Goal: Check status: Check status

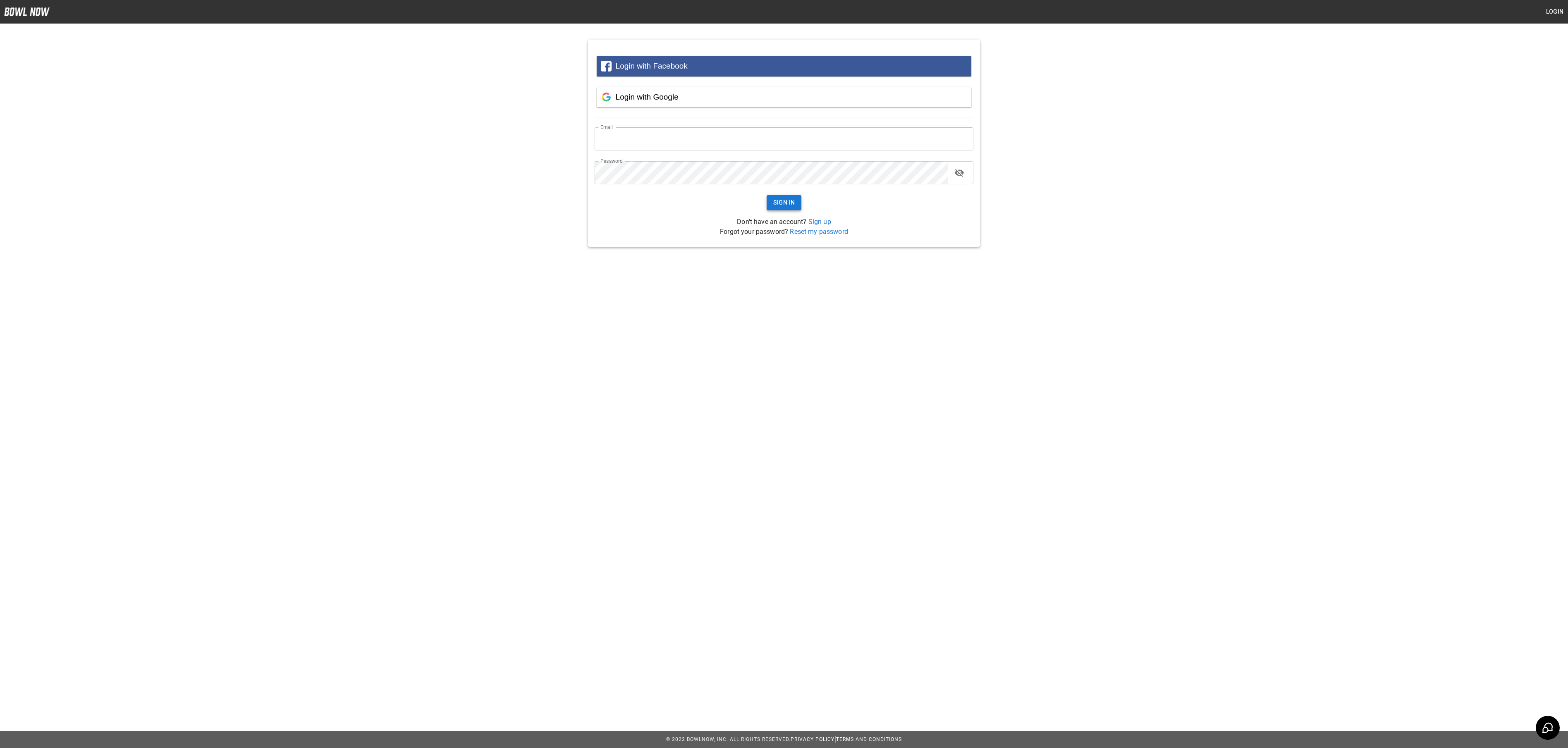
type input "**********"
click at [782, 203] on button "Sign In" at bounding box center [784, 203] width 35 height 15
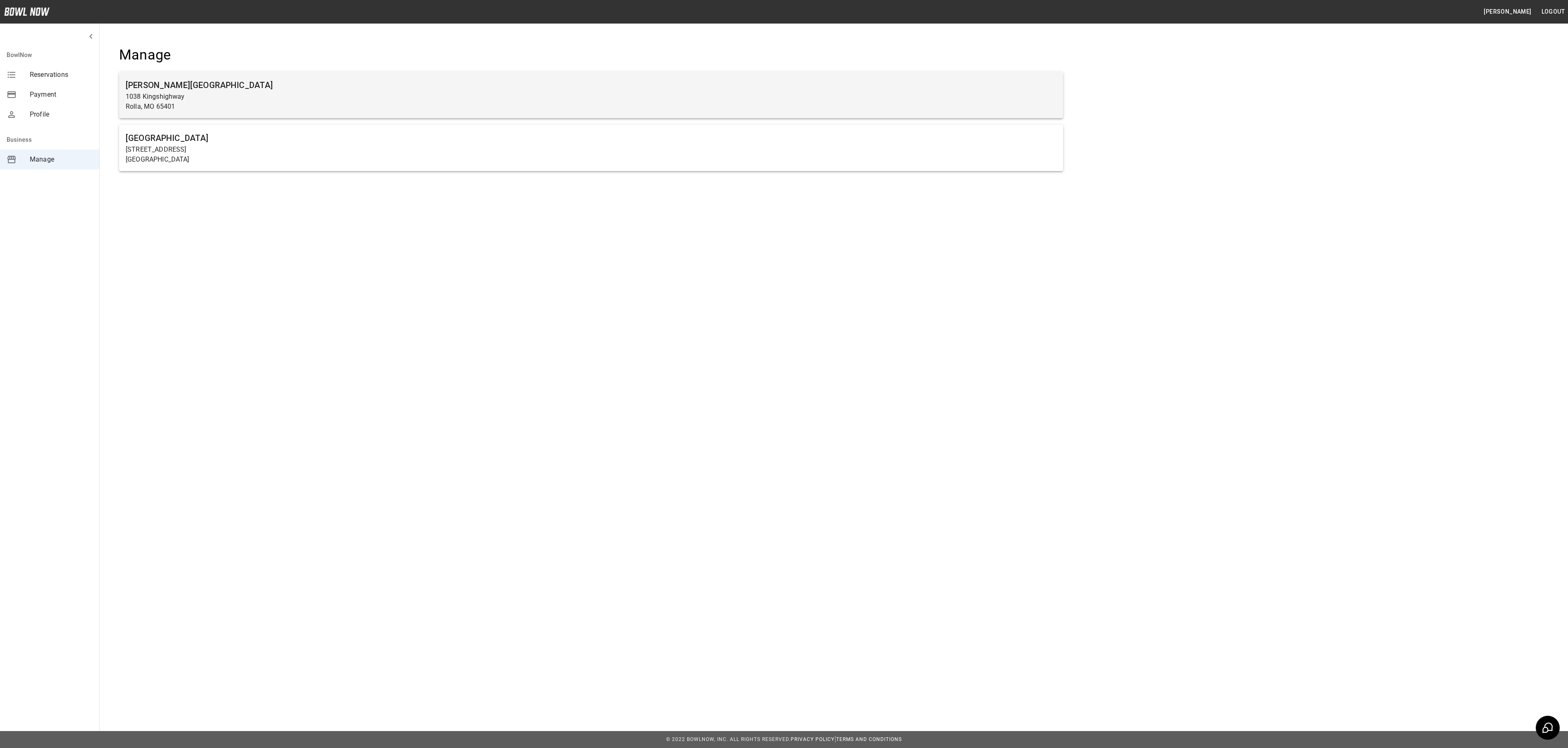
click at [660, 110] on p "Rolla, MO 65401" at bounding box center [591, 106] width 931 height 10
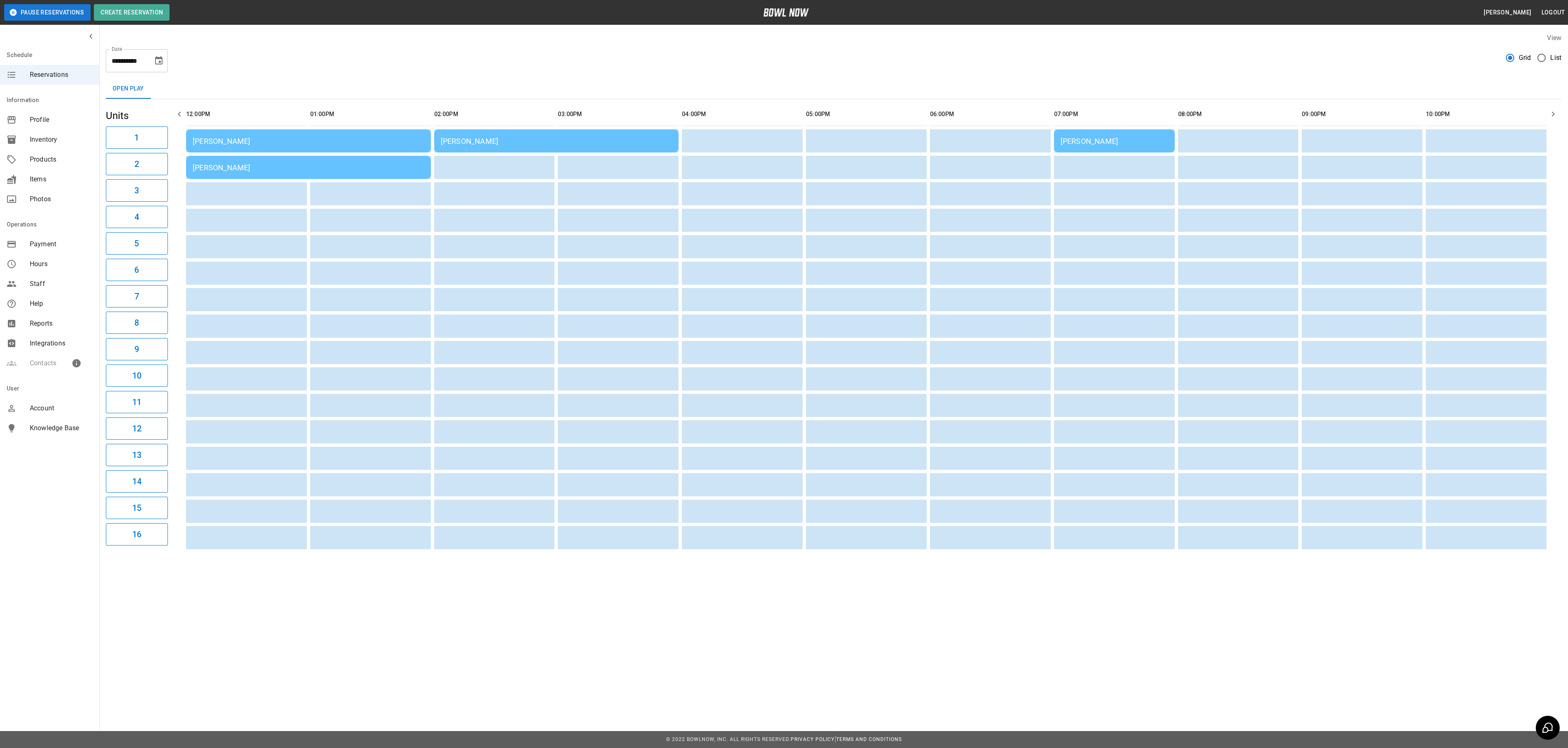
click at [362, 168] on div "[PERSON_NAME]" at bounding box center [309, 167] width 232 height 9
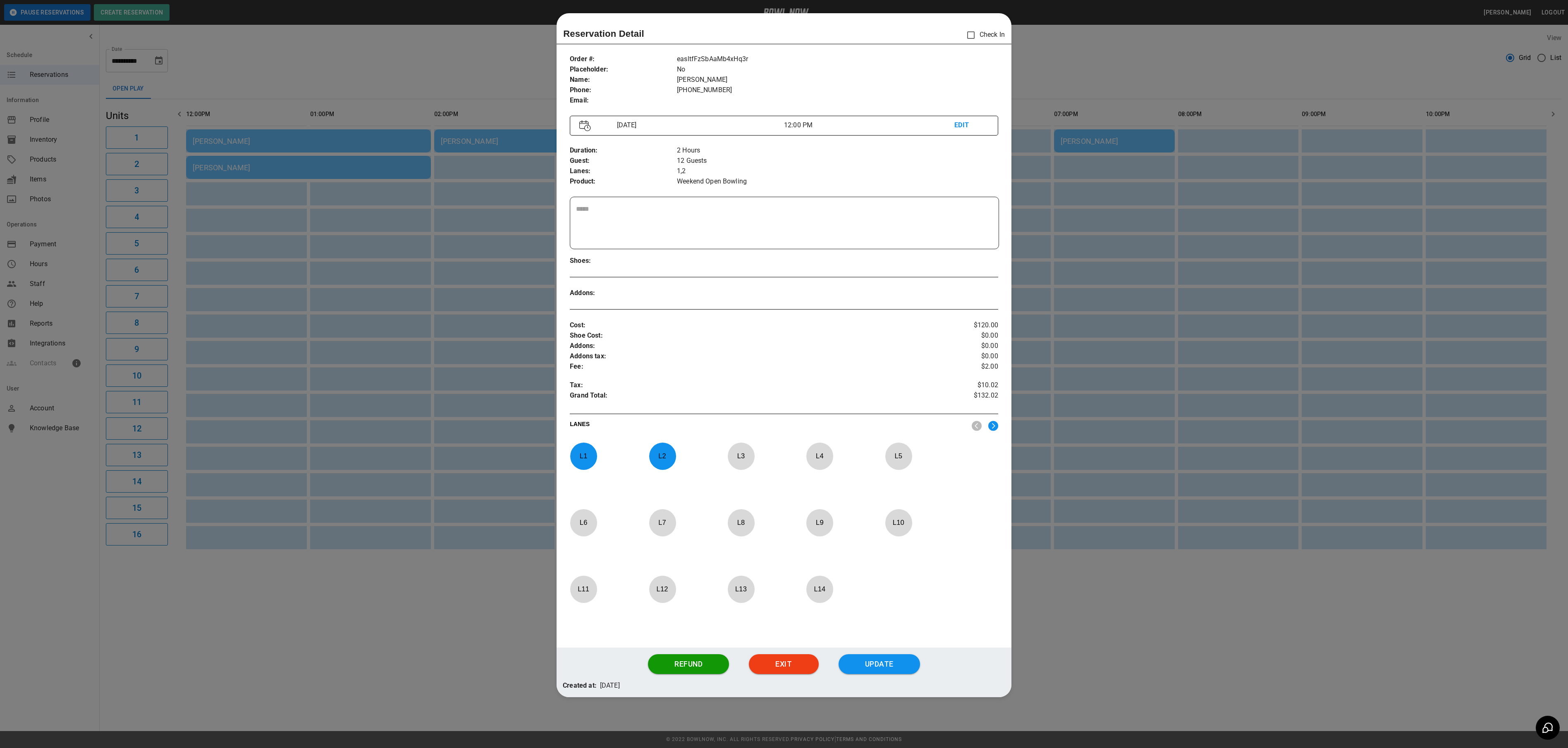
click at [1043, 48] on div at bounding box center [784, 374] width 1568 height 748
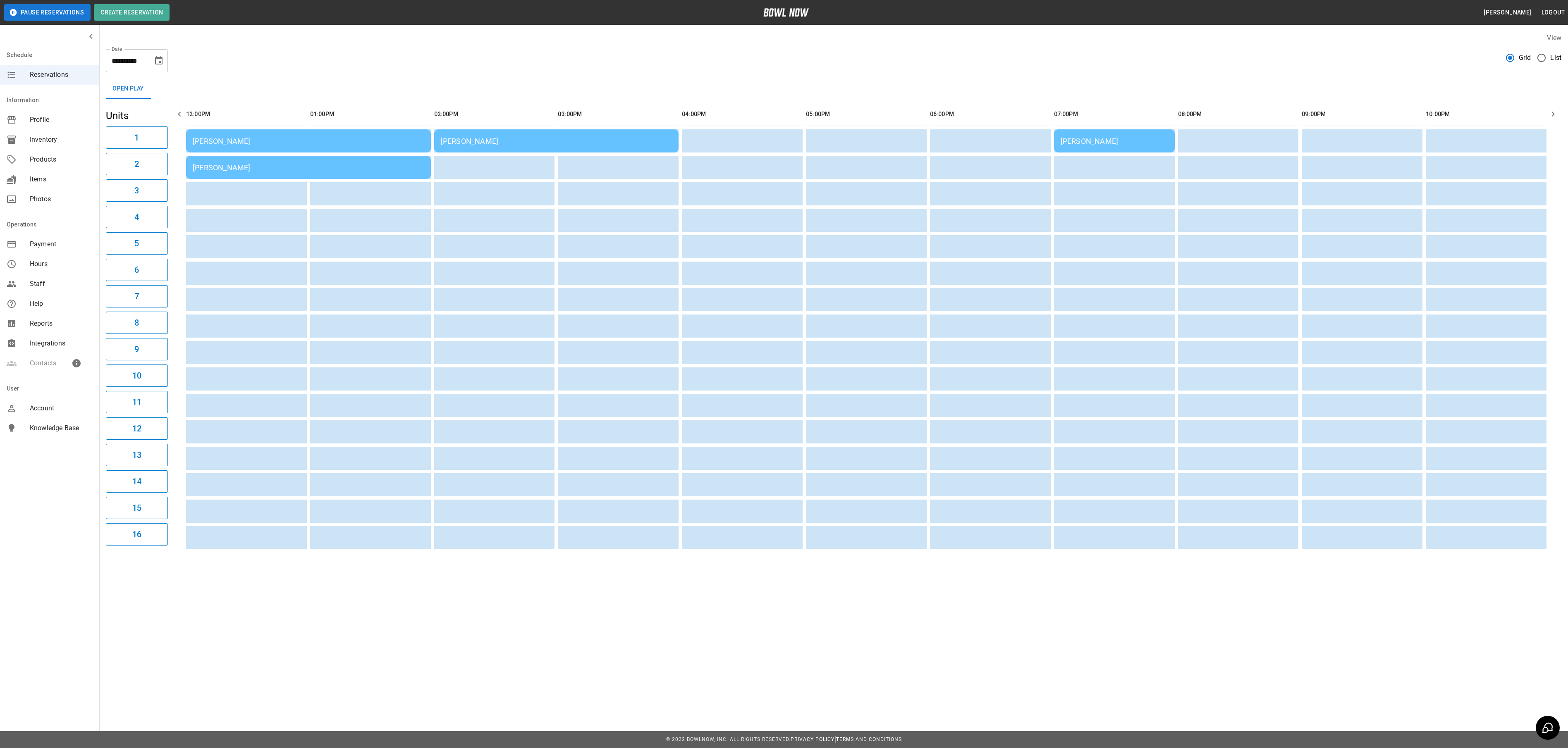
click at [408, 169] on div "[PERSON_NAME]" at bounding box center [309, 167] width 232 height 9
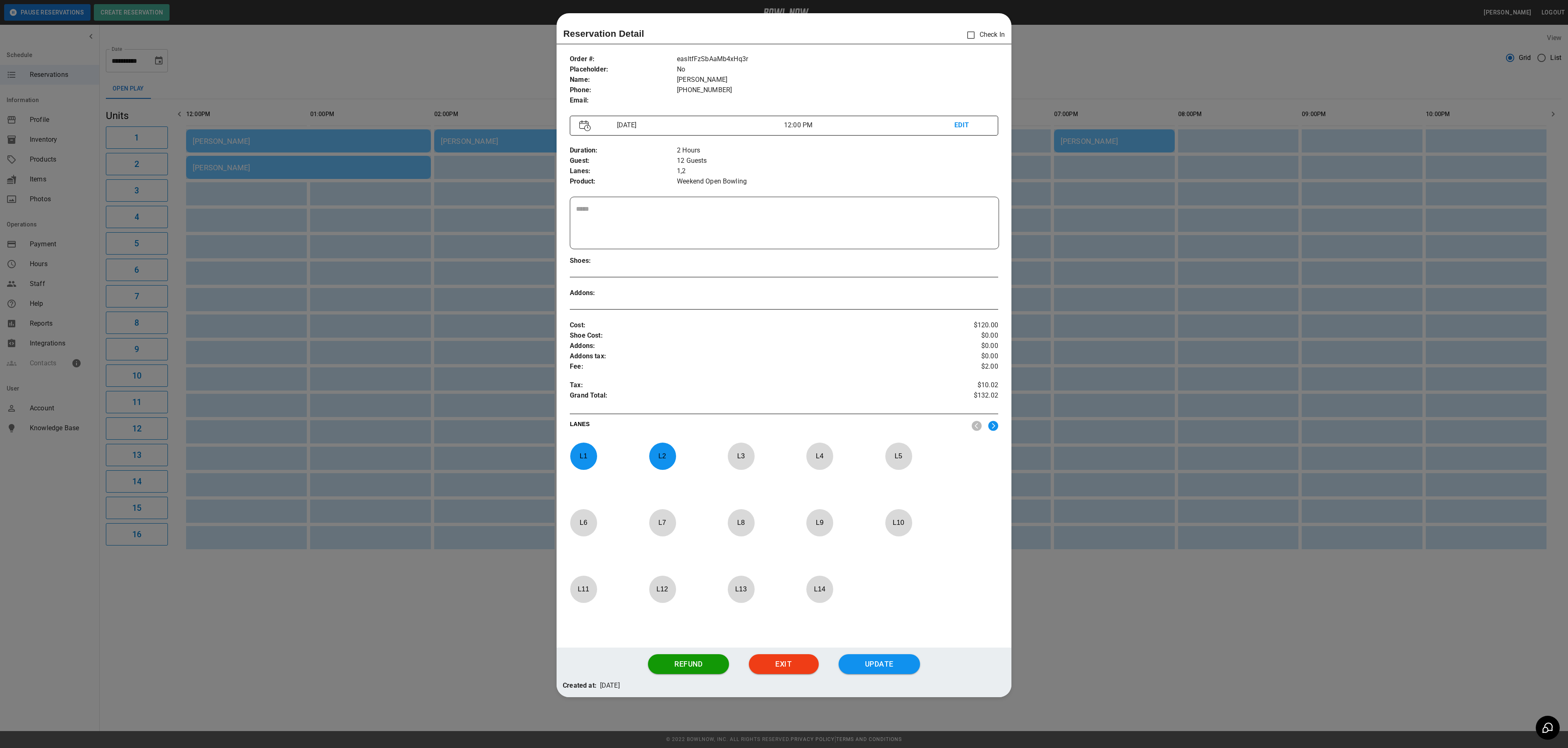
click at [1133, 326] on div at bounding box center [784, 374] width 1568 height 748
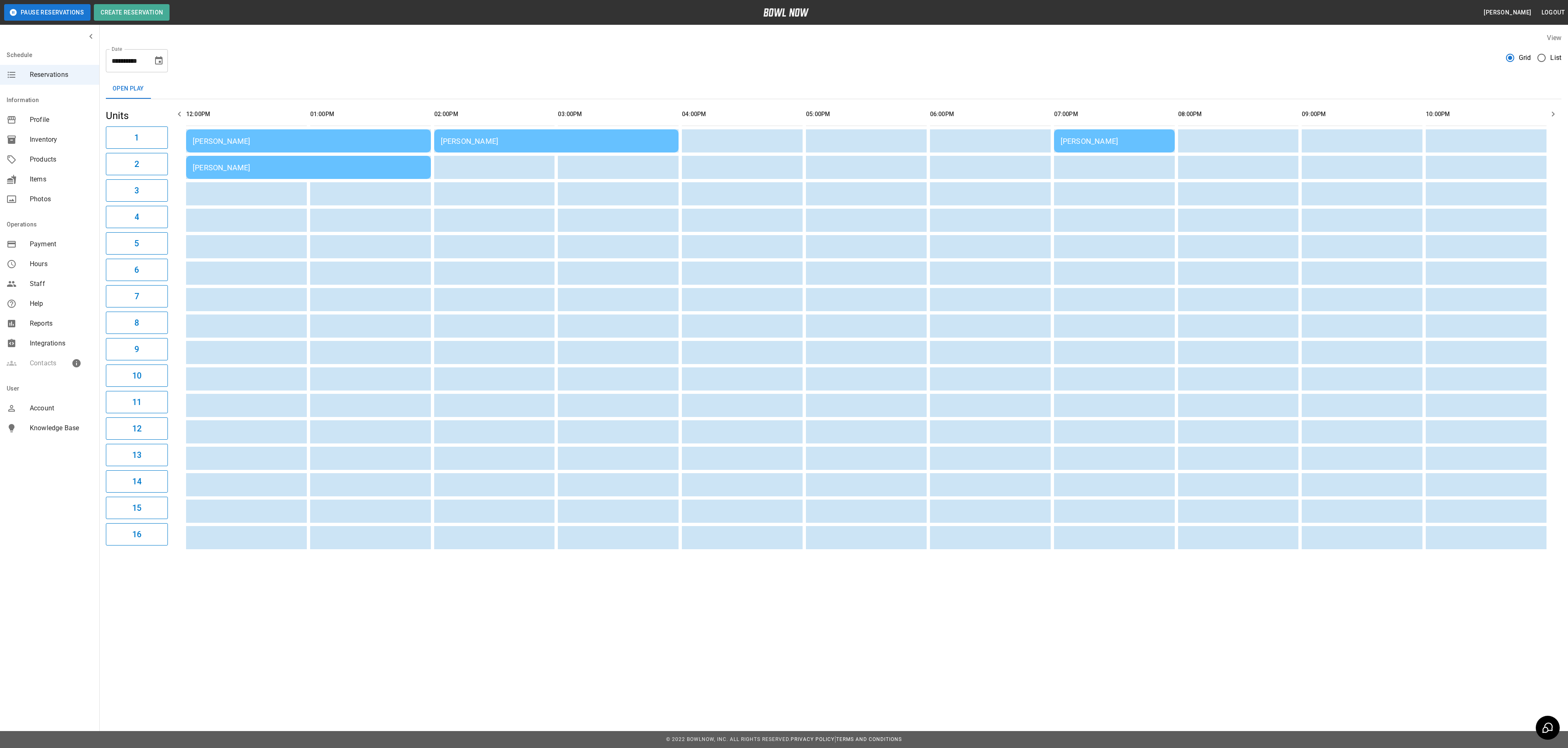
click at [636, 141] on div "[PERSON_NAME]" at bounding box center [557, 141] width 232 height 9
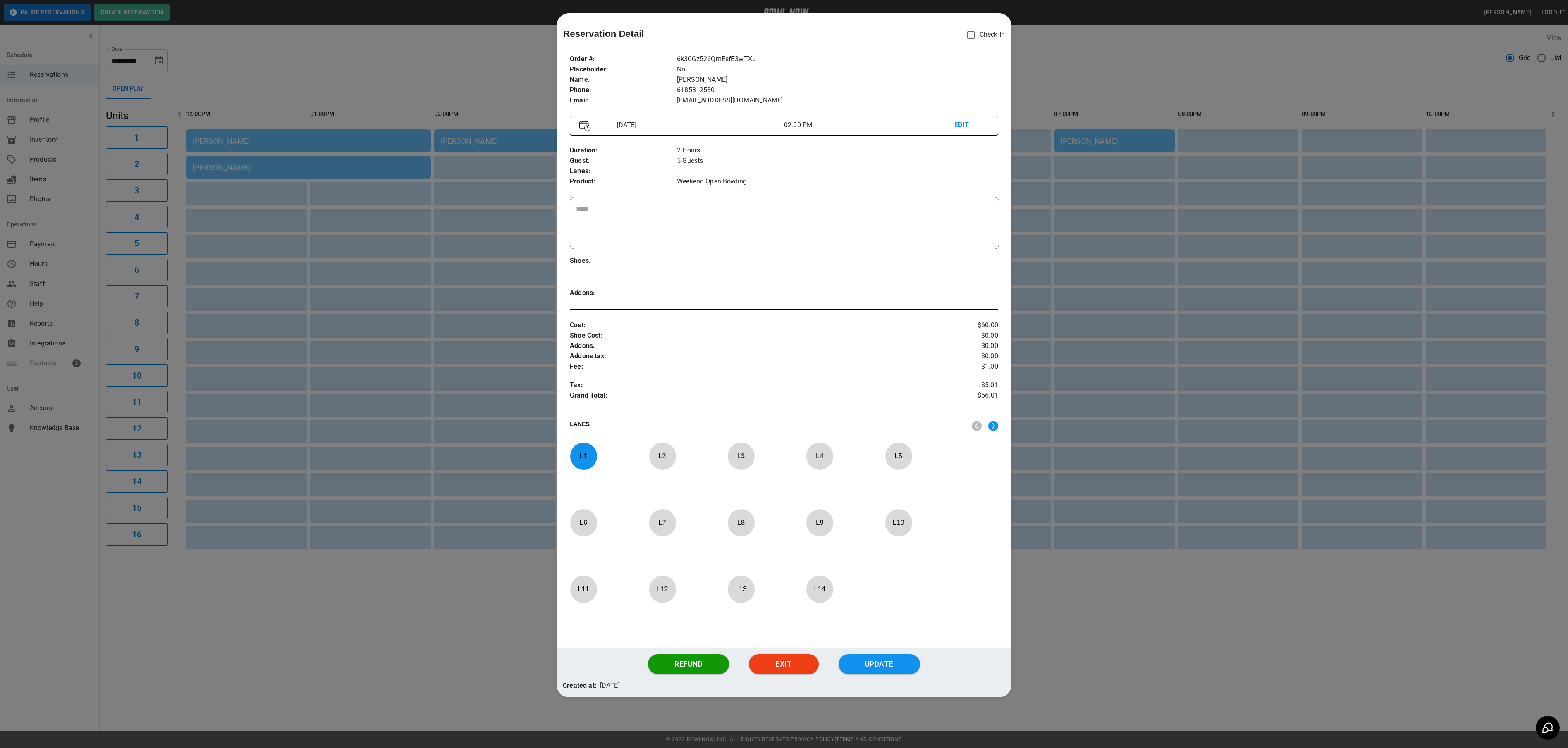
click at [431, 272] on div at bounding box center [784, 374] width 1568 height 748
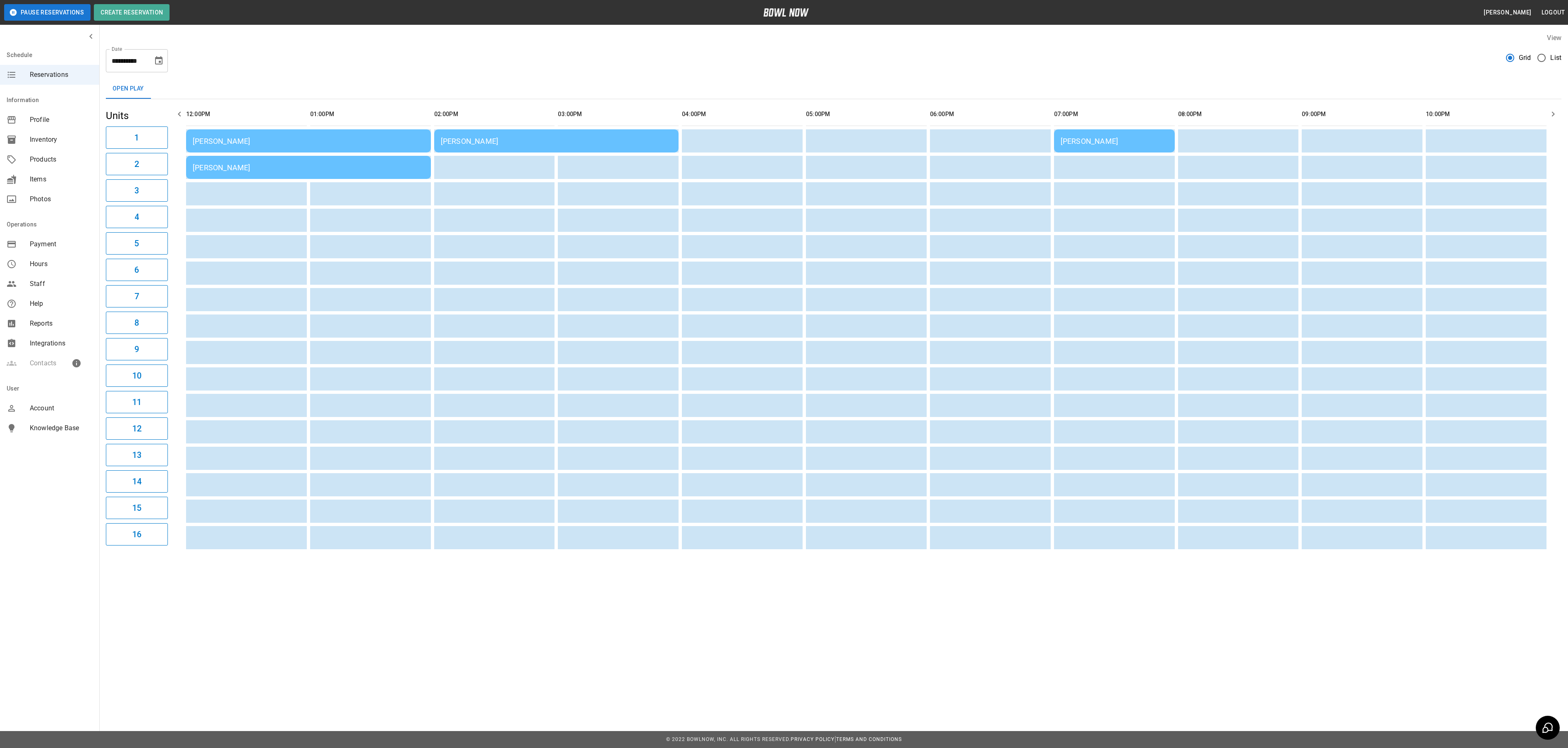
click at [363, 148] on td "[PERSON_NAME]" at bounding box center [309, 141] width 245 height 24
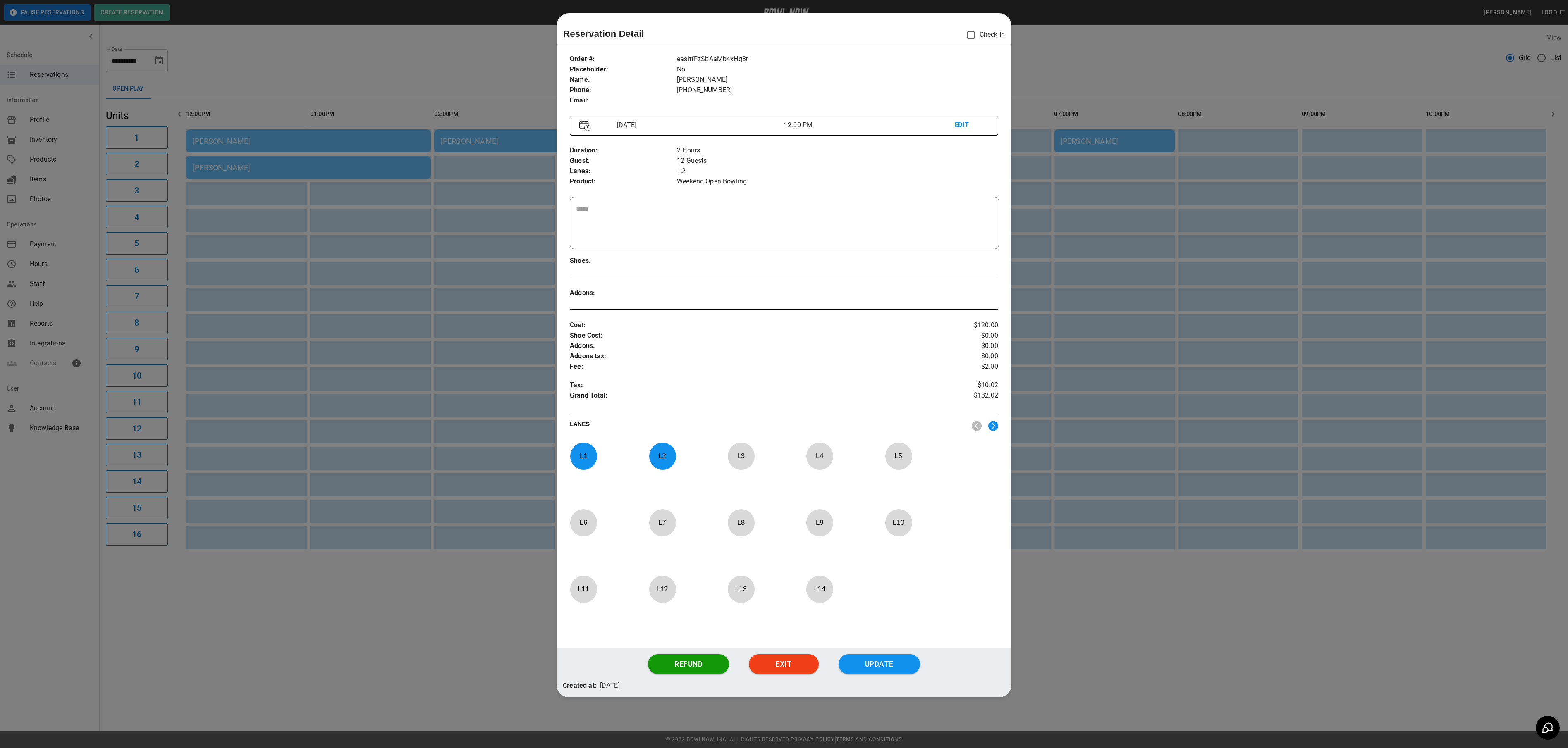
click at [1107, 88] on div at bounding box center [784, 374] width 1568 height 748
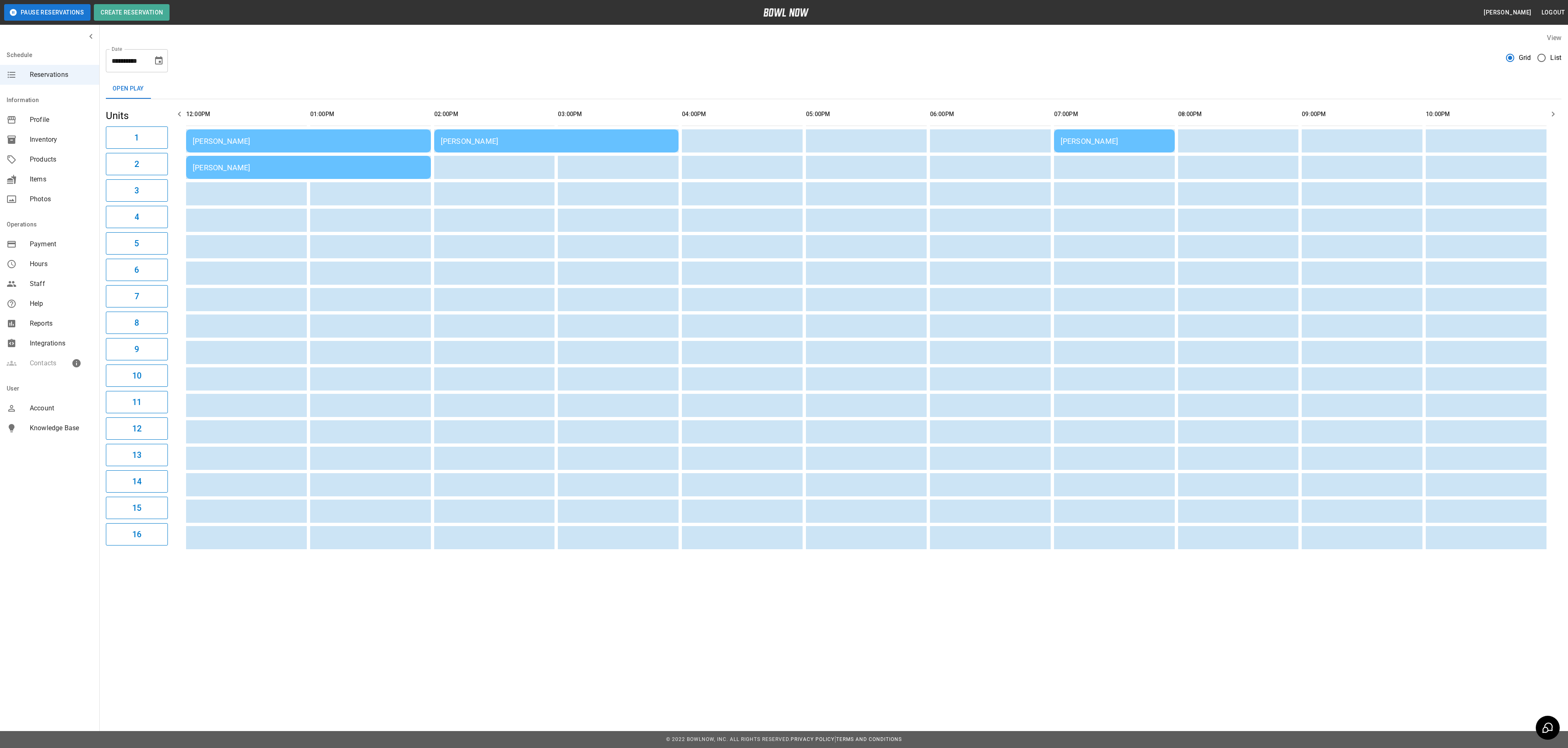
click at [340, 150] on td "[PERSON_NAME]" at bounding box center [309, 141] width 245 height 24
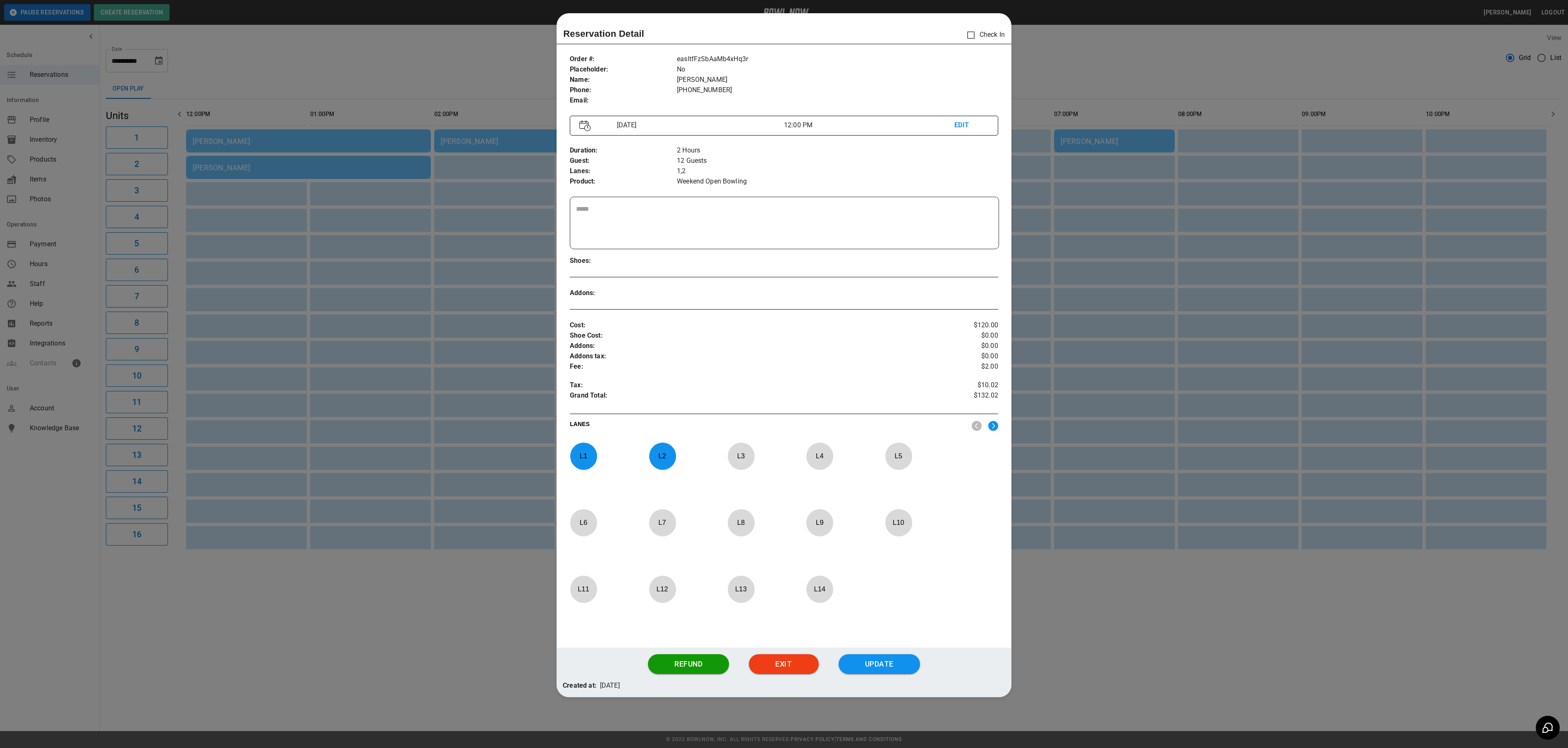
click at [1144, 82] on div at bounding box center [784, 374] width 1568 height 748
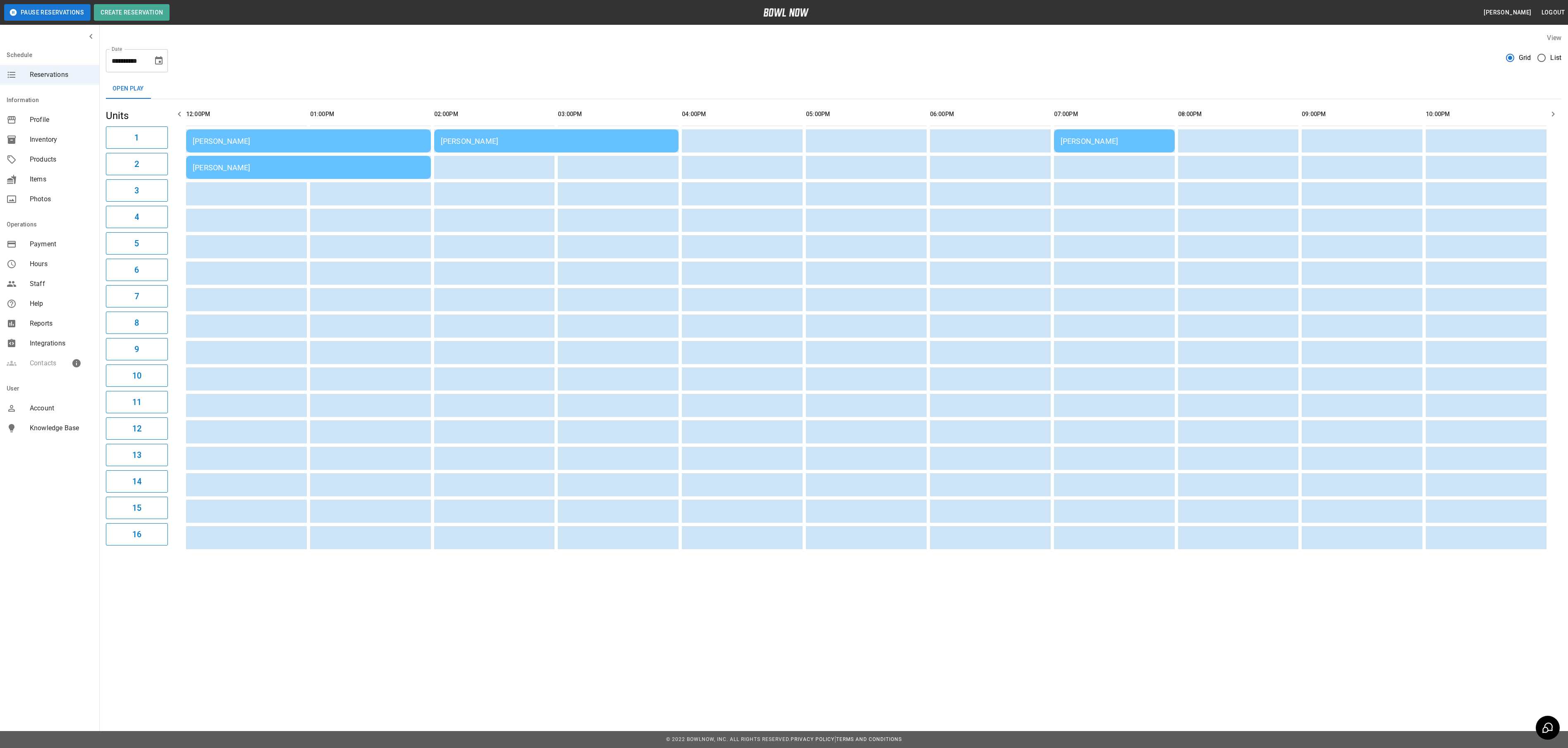
click at [259, 143] on div "[PERSON_NAME]" at bounding box center [309, 141] width 232 height 9
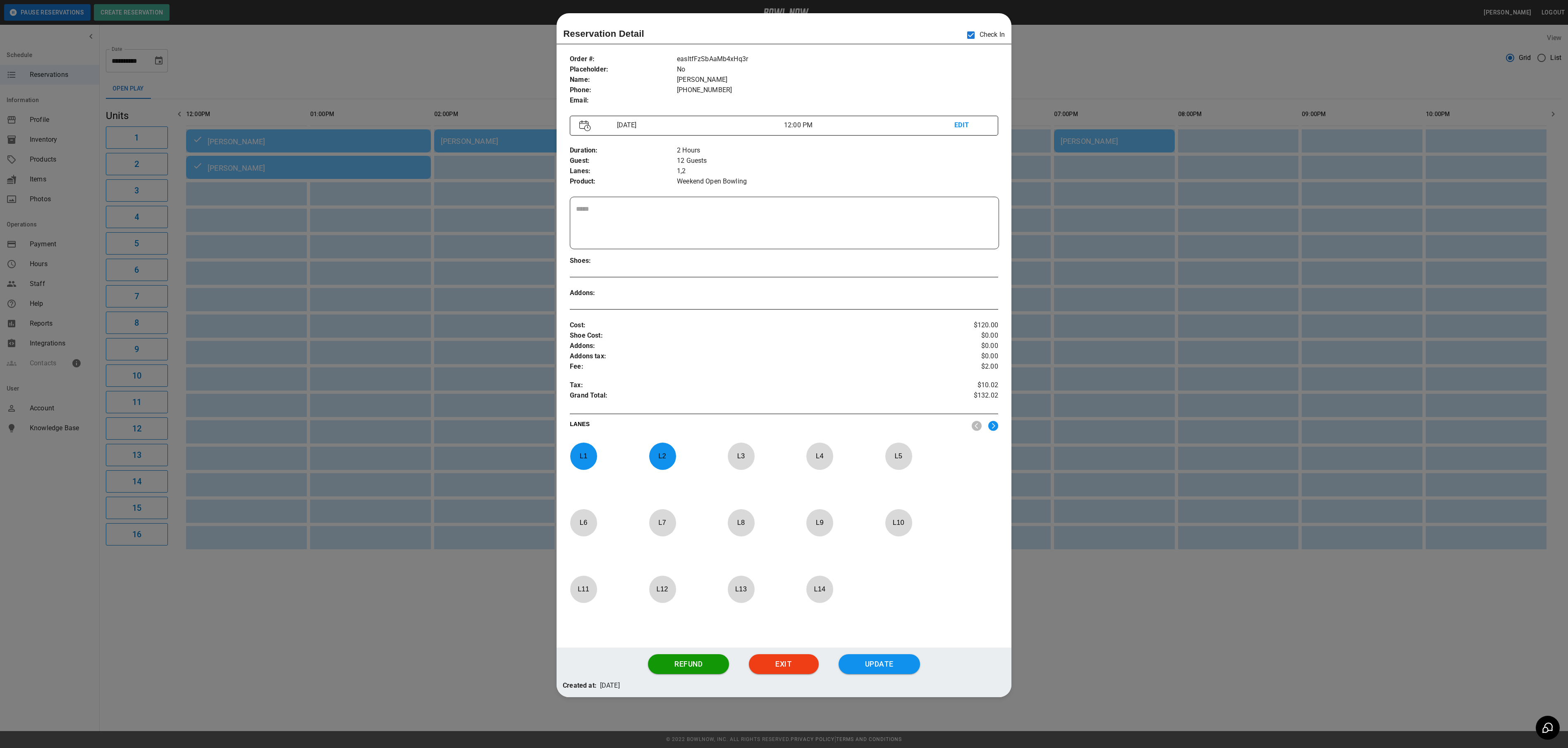
click at [1139, 70] on div at bounding box center [784, 374] width 1568 height 748
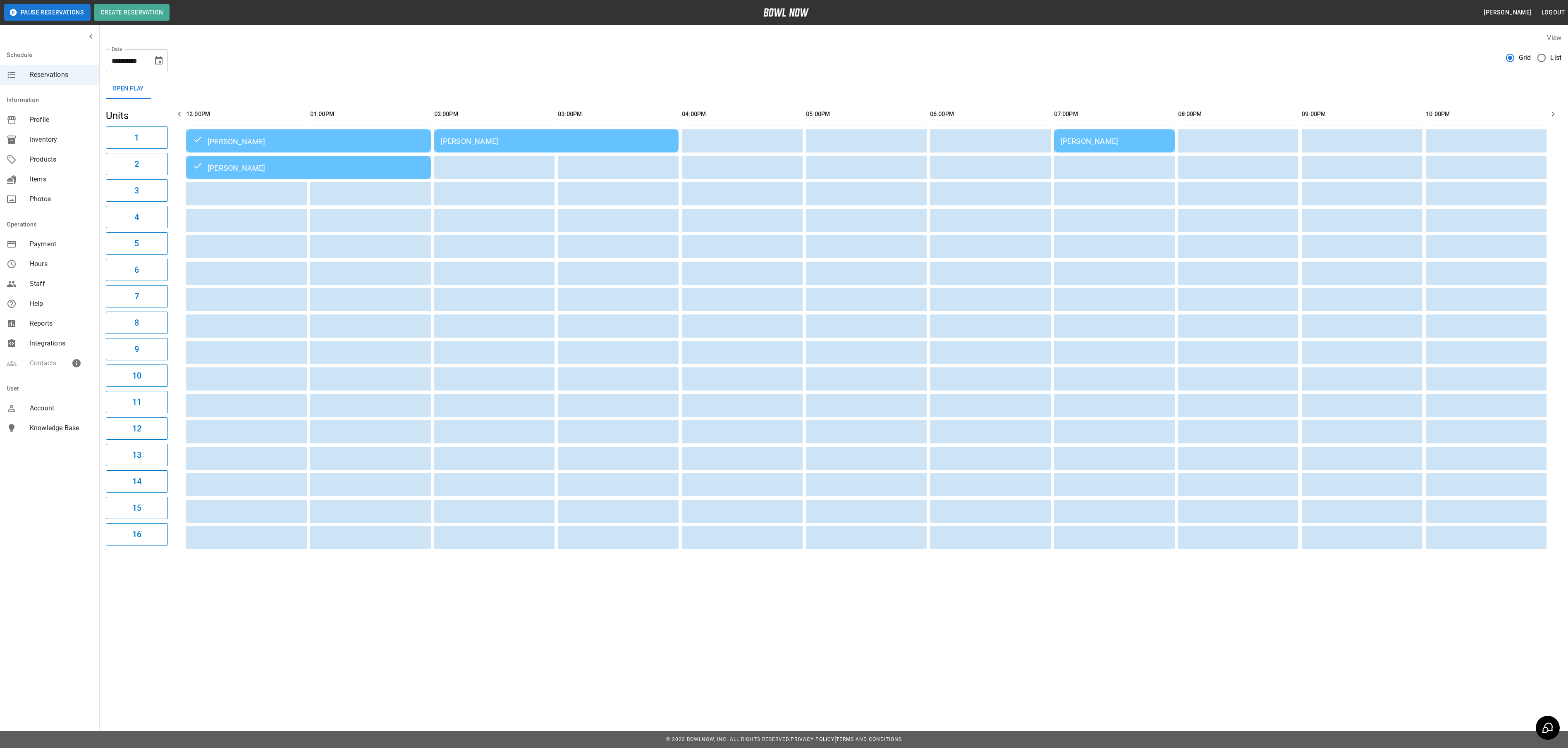
click at [512, 145] on div "[PERSON_NAME]" at bounding box center [557, 141] width 232 height 9
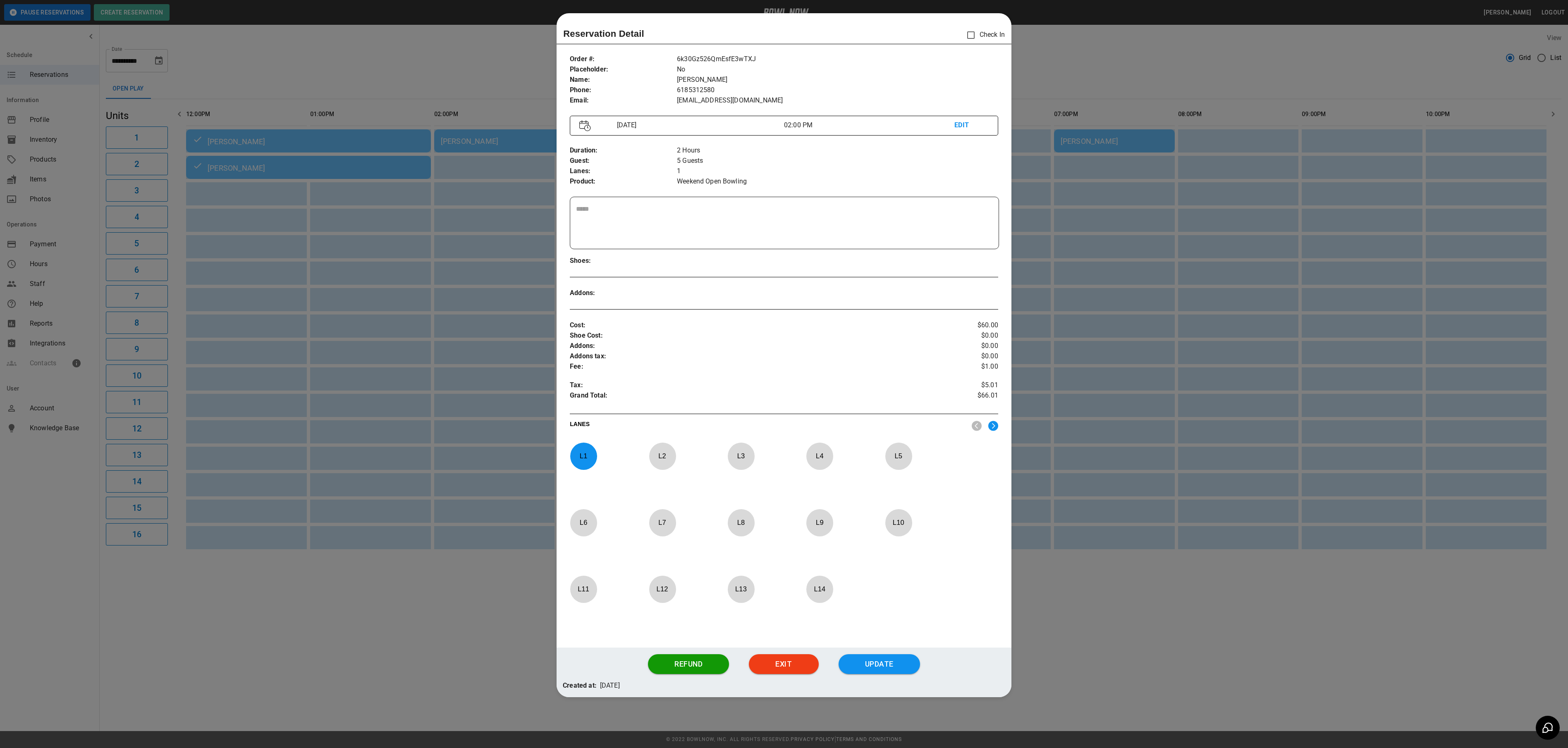
click at [1091, 66] on div at bounding box center [784, 374] width 1568 height 748
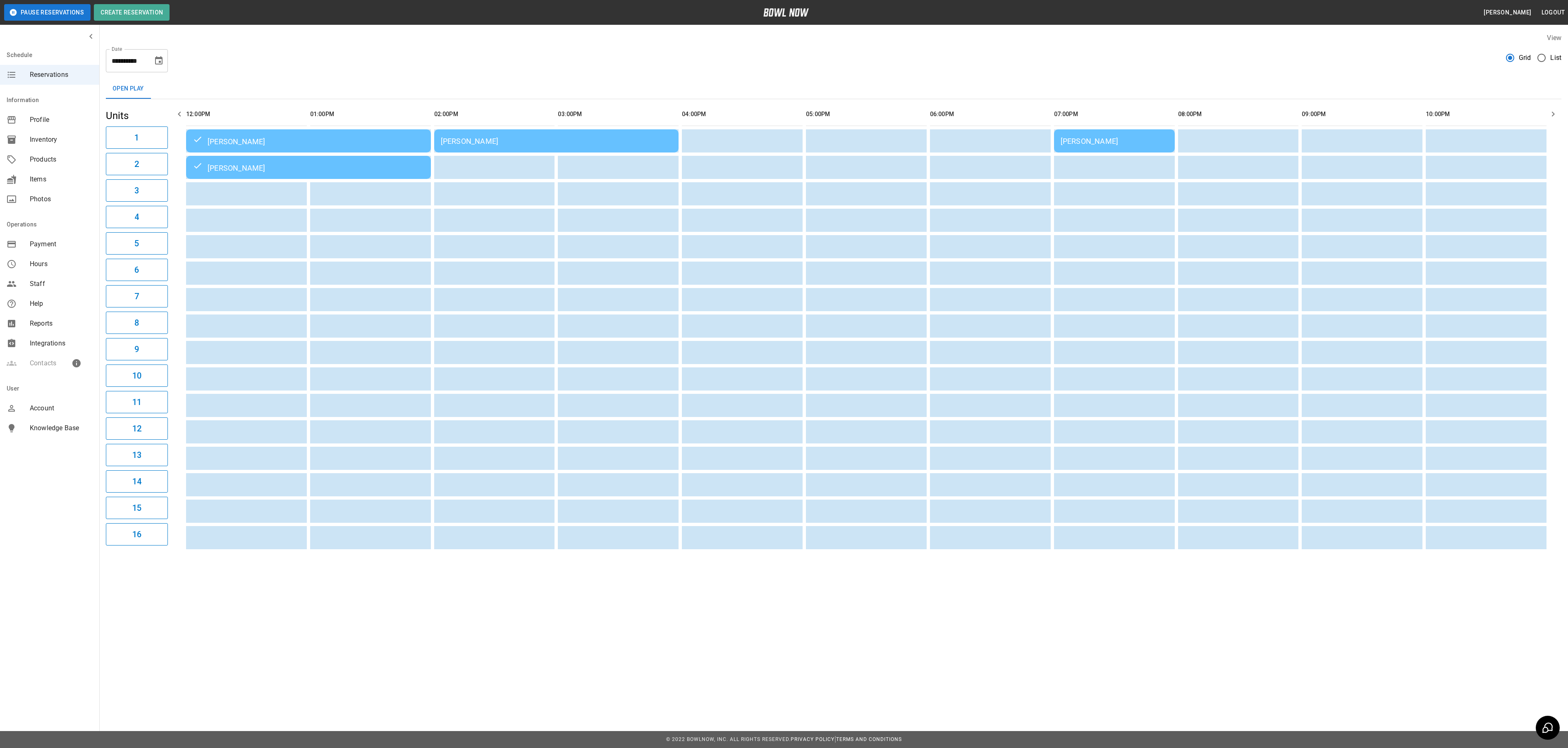
click at [1129, 147] on td "[PERSON_NAME]" at bounding box center [1114, 141] width 121 height 24
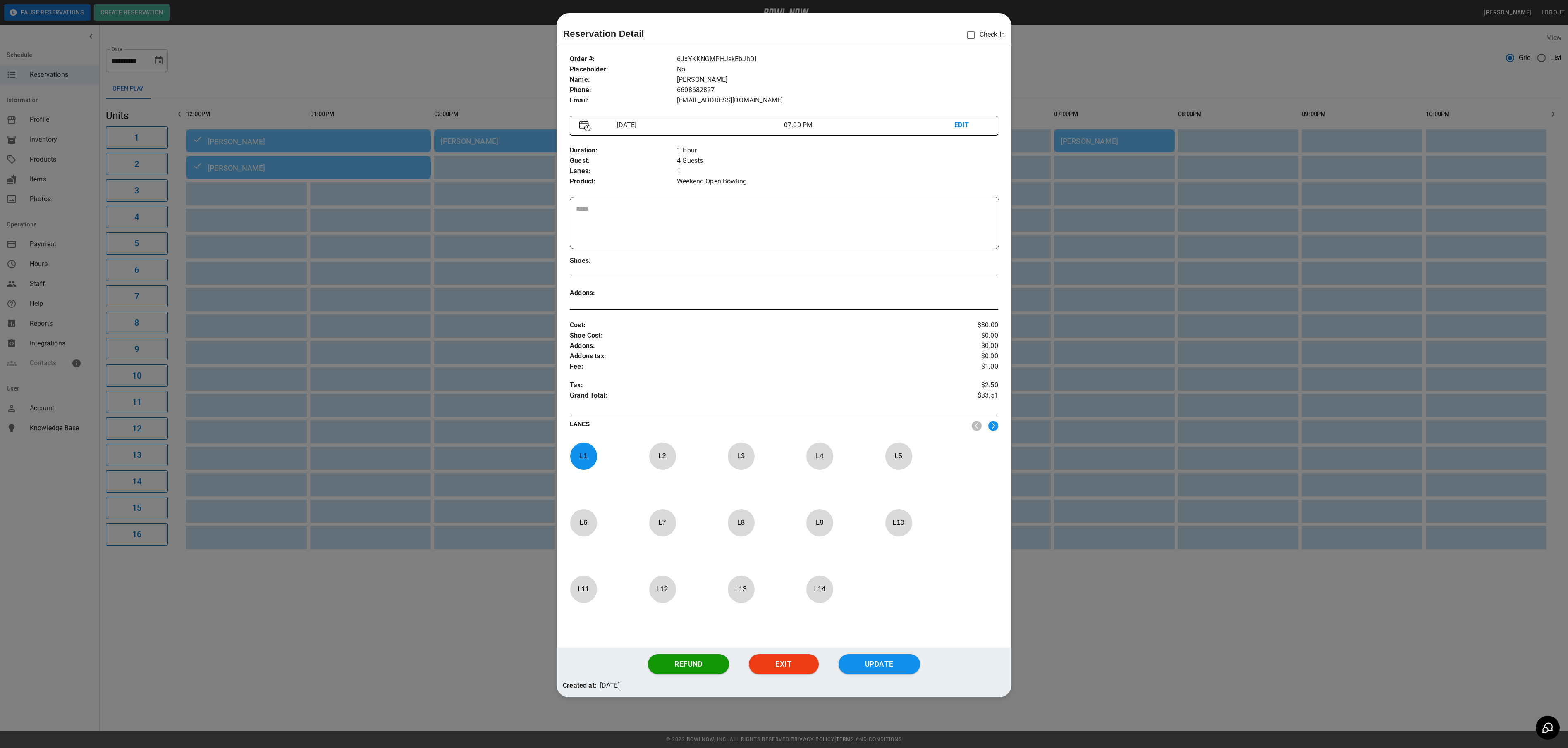
click at [1171, 109] on div at bounding box center [784, 374] width 1568 height 748
